Goal: Information Seeking & Learning: Learn about a topic

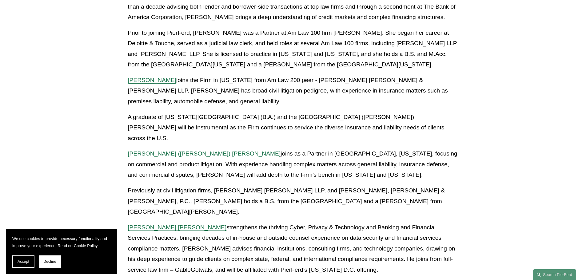
scroll to position [280, 0]
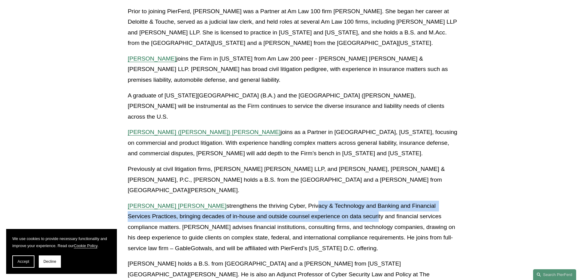
drag, startPoint x: 264, startPoint y: 184, endPoint x: 326, endPoint y: 198, distance: 63.1
click at [326, 201] on p "[PERSON_NAME] [PERSON_NAME] strengthens the thriving Cyber, Privacy & Technolog…" at bounding box center [293, 227] width 331 height 53
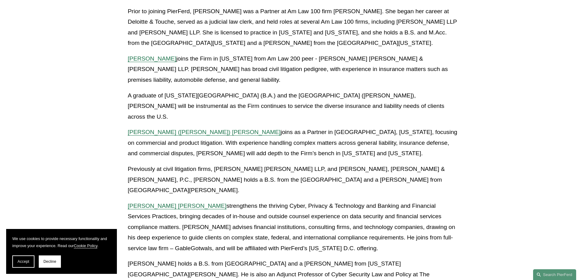
click at [328, 203] on p "[PERSON_NAME] [PERSON_NAME] strengthens the thriving Cyber, Privacy & Technolog…" at bounding box center [293, 227] width 331 height 53
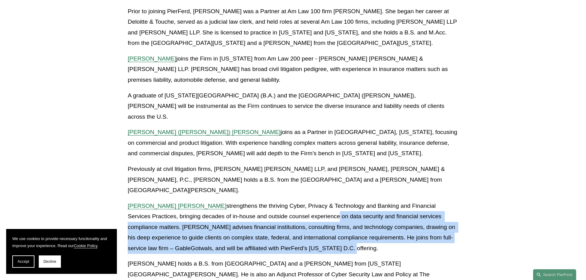
drag, startPoint x: 285, startPoint y: 199, endPoint x: 347, endPoint y: 230, distance: 69.4
click at [347, 230] on p "[PERSON_NAME] [PERSON_NAME] strengthens the thriving Cyber, Privacy & Technolog…" at bounding box center [293, 227] width 331 height 53
click at [346, 230] on p "[PERSON_NAME] [PERSON_NAME] strengthens the thriving Cyber, Privacy & Technolog…" at bounding box center [293, 227] width 331 height 53
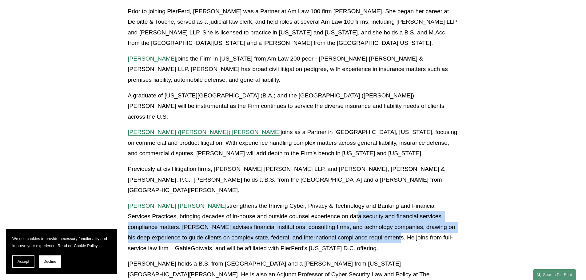
drag, startPoint x: 306, startPoint y: 193, endPoint x: 320, endPoint y: 221, distance: 31.9
click at [320, 221] on p "[PERSON_NAME] [PERSON_NAME] strengthens the thriving Cyber, Privacy & Technolog…" at bounding box center [293, 227] width 331 height 53
